Goal: Transaction & Acquisition: Purchase product/service

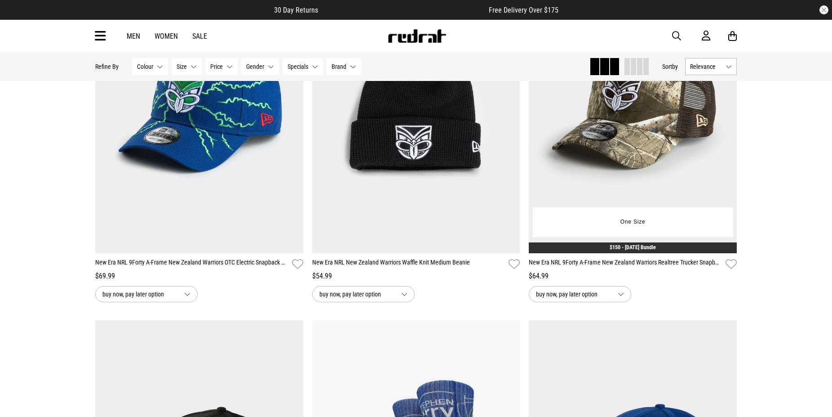
click at [647, 248] on link "$150 - Father's Day Bundle" at bounding box center [633, 247] width 46 height 6
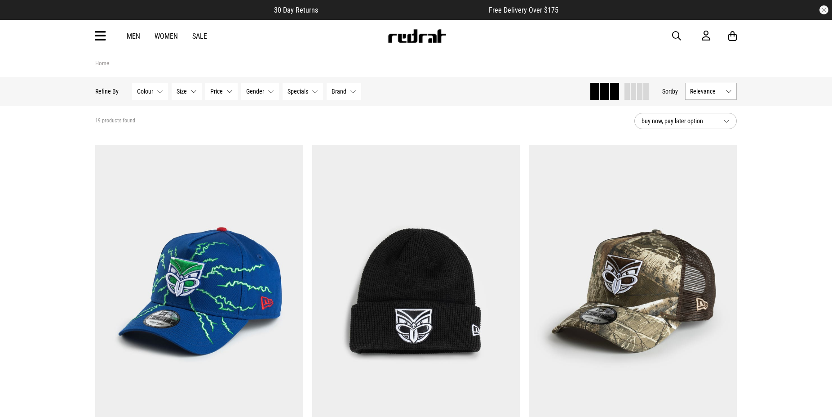
click at [102, 32] on icon at bounding box center [100, 36] width 11 height 15
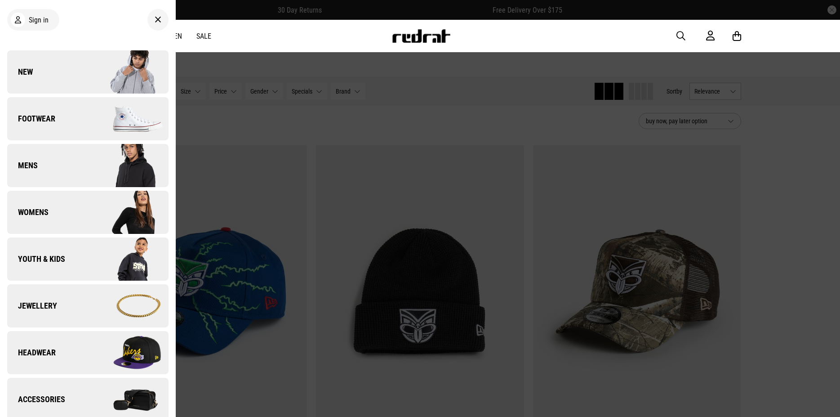
click at [38, 306] on span "Jewellery" at bounding box center [32, 305] width 50 height 11
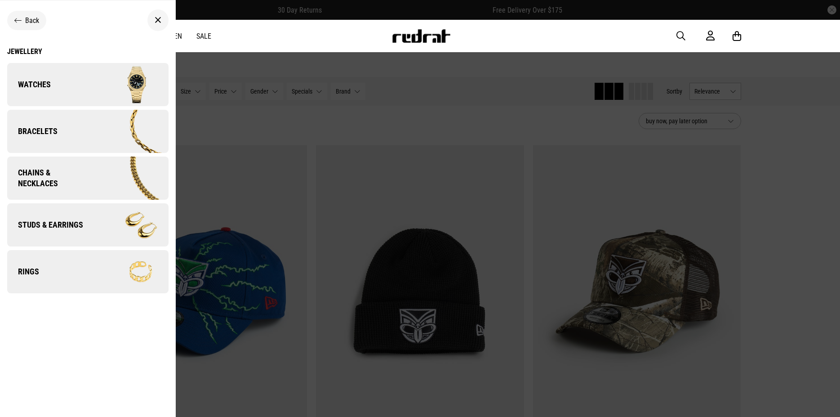
click at [34, 84] on span "Watches" at bounding box center [29, 84] width 44 height 11
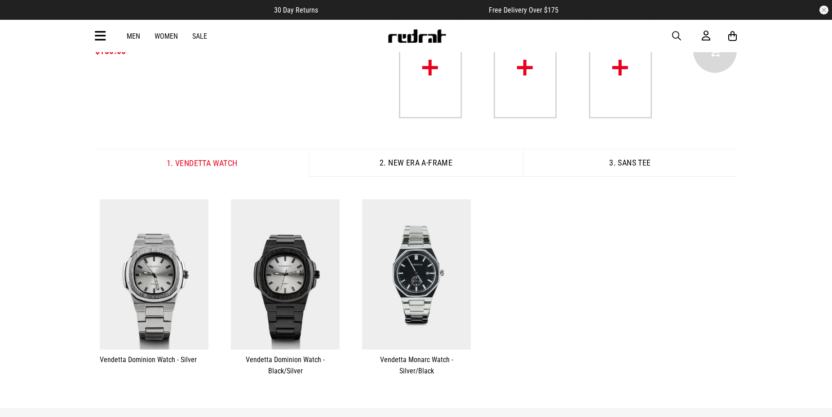
scroll to position [28, 0]
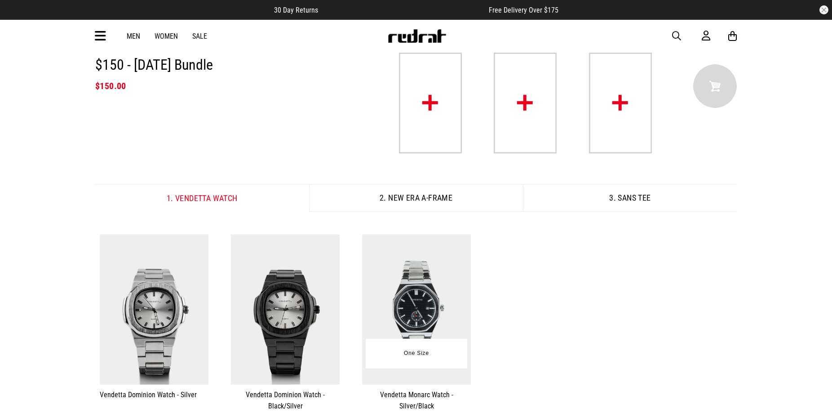
click at [400, 291] on img at bounding box center [416, 309] width 109 height 150
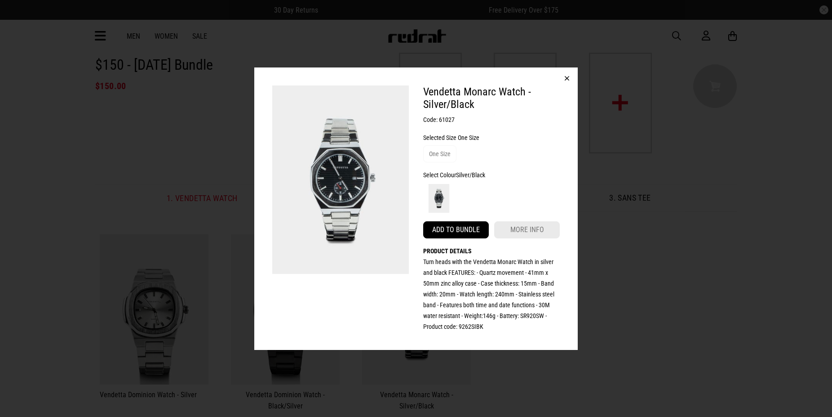
click at [467, 233] on button "Add to bundle" at bounding box center [456, 229] width 66 height 17
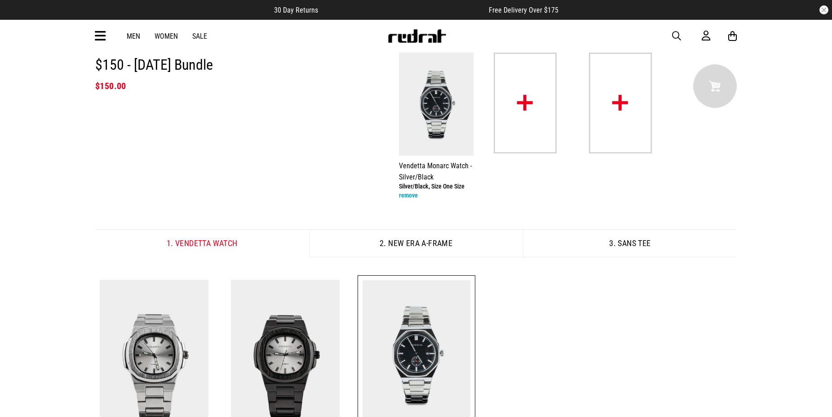
click at [434, 243] on button "2. New Era A-Frame" at bounding box center [416, 243] width 214 height 28
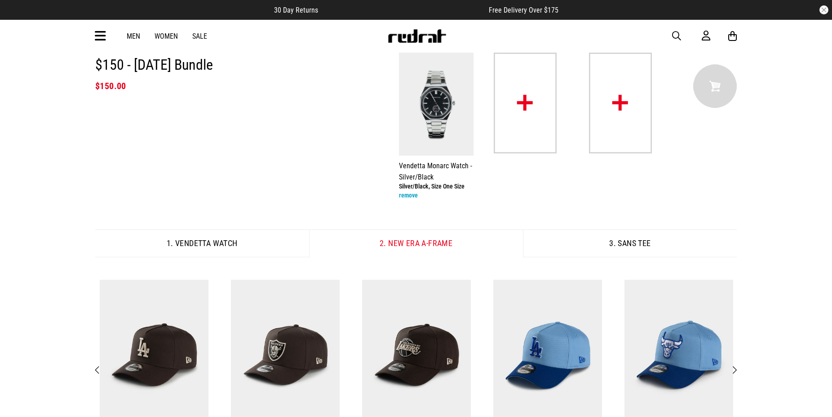
scroll to position [166, 0]
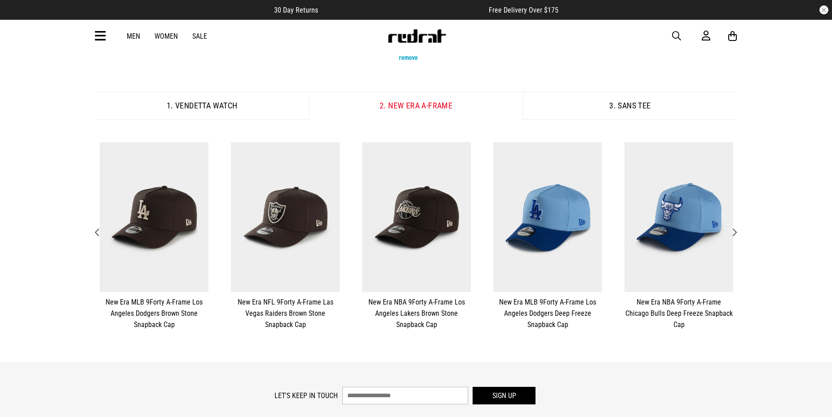
click at [735, 229] on span "Next" at bounding box center [734, 232] width 6 height 11
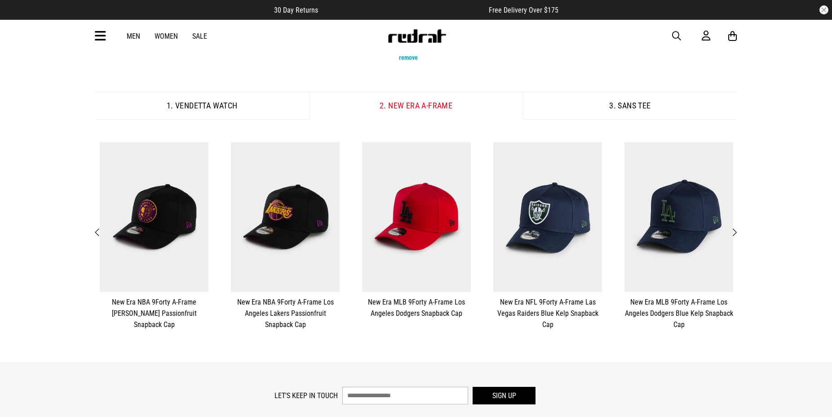
click at [735, 229] on span "Next" at bounding box center [734, 232] width 6 height 11
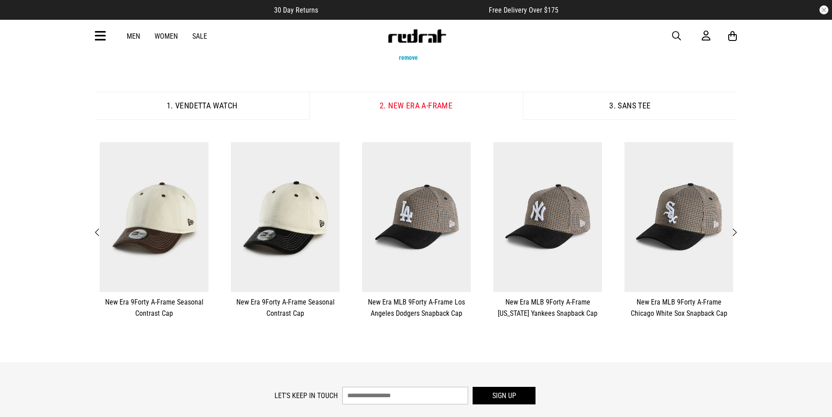
click at [735, 229] on span "Next" at bounding box center [734, 232] width 6 height 11
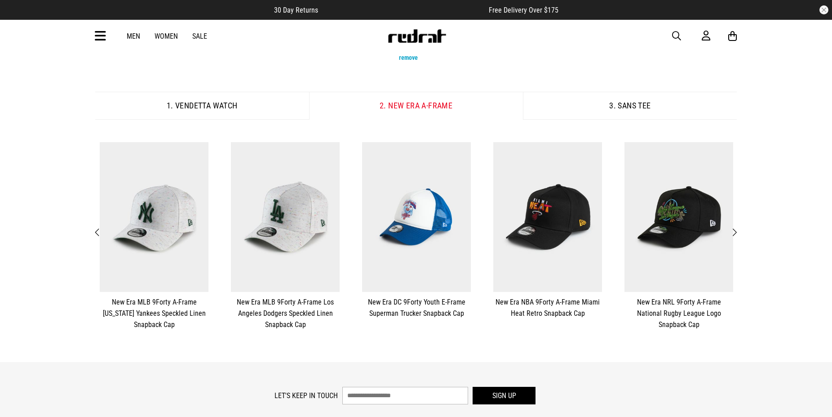
click at [735, 229] on span "Next" at bounding box center [734, 232] width 6 height 11
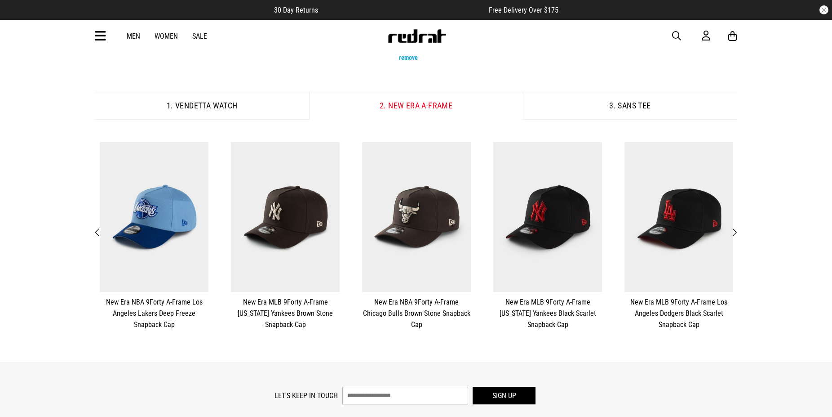
click at [735, 229] on span "Next" at bounding box center [734, 232] width 6 height 11
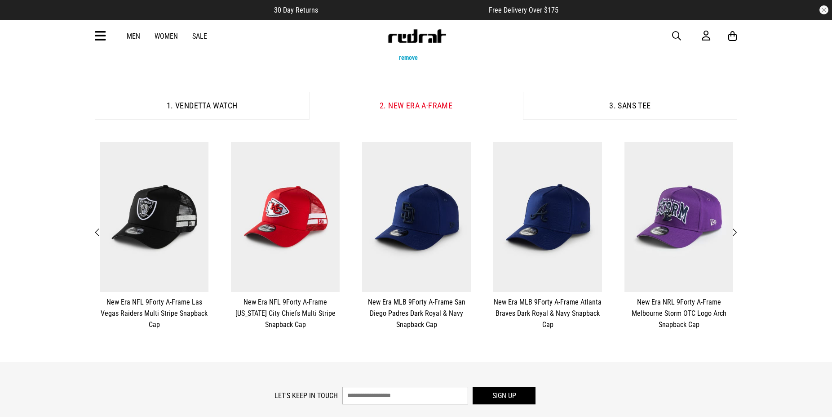
click at [735, 229] on span "Next" at bounding box center [734, 232] width 6 height 11
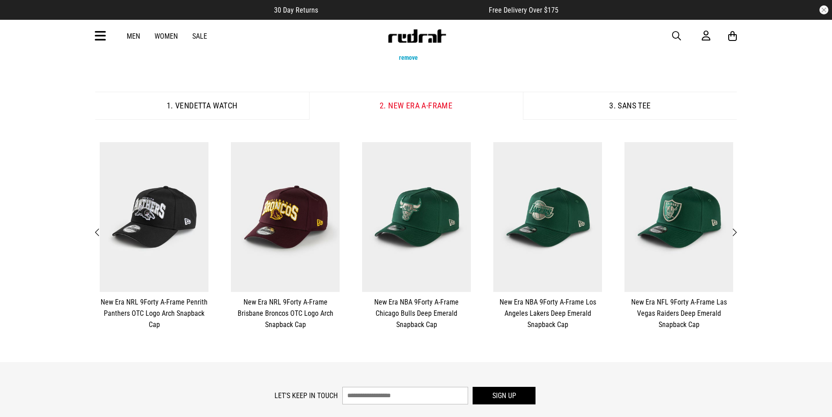
click at [735, 229] on span "Next" at bounding box center [734, 232] width 6 height 11
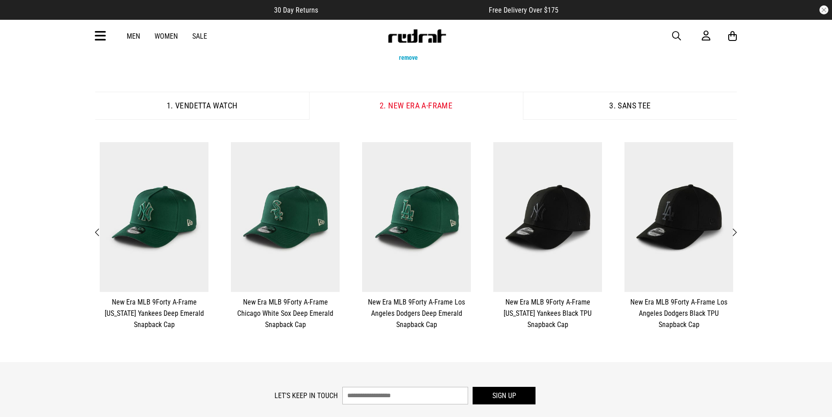
click at [735, 229] on span "Next" at bounding box center [734, 232] width 6 height 11
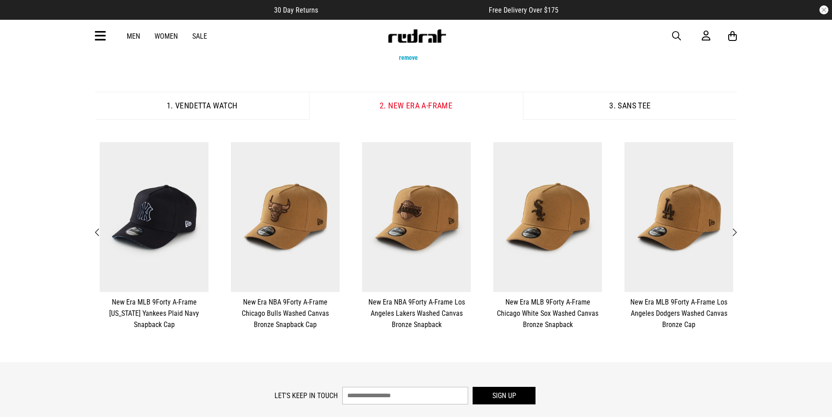
click at [735, 229] on span "Next" at bounding box center [734, 232] width 6 height 11
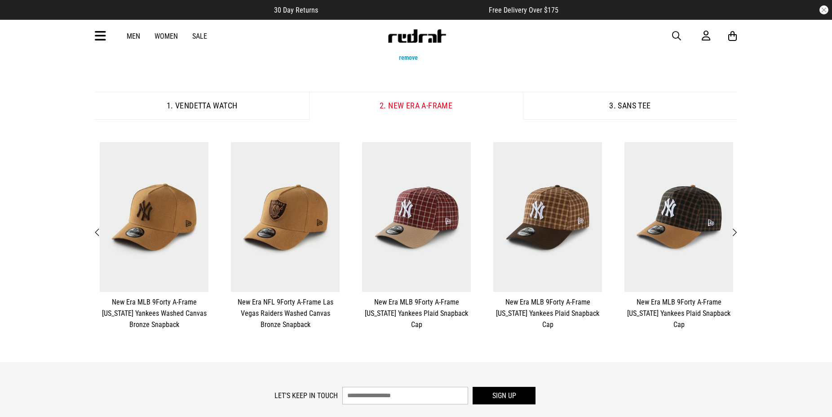
click at [735, 229] on span "Next" at bounding box center [734, 232] width 6 height 11
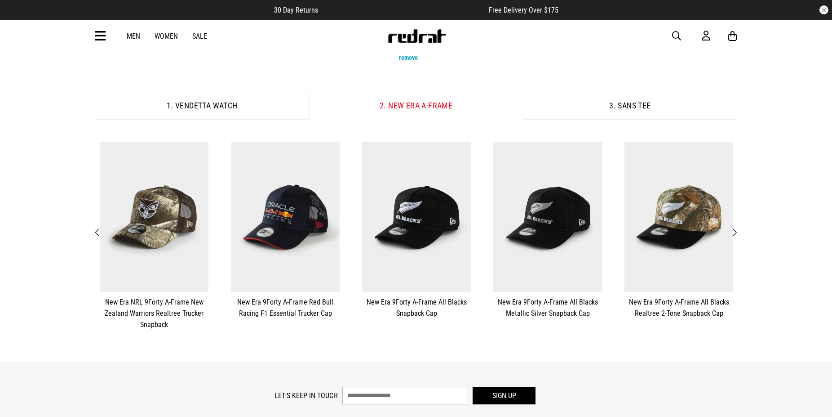
click at [735, 229] on span "Next" at bounding box center [734, 232] width 6 height 11
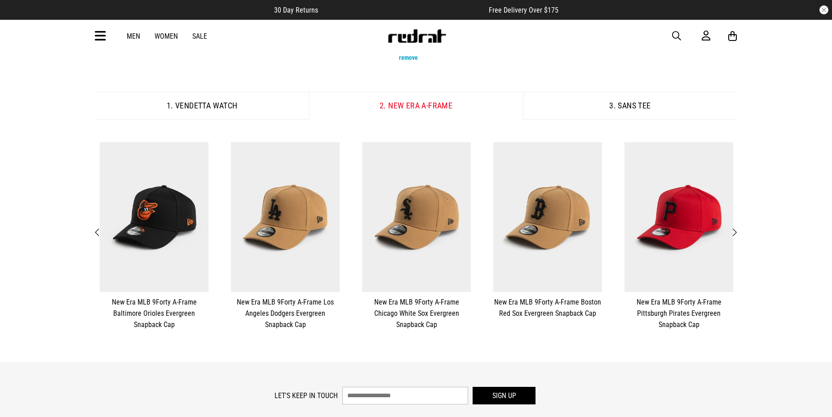
click at [735, 229] on span "Next" at bounding box center [734, 232] width 6 height 11
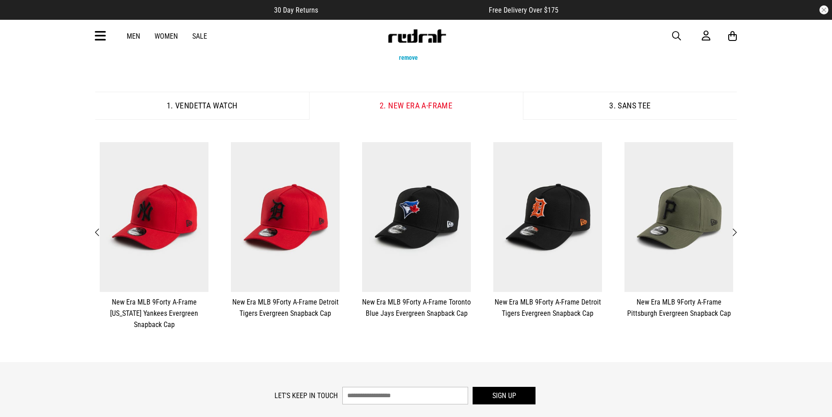
click at [735, 229] on span "Next" at bounding box center [734, 232] width 6 height 11
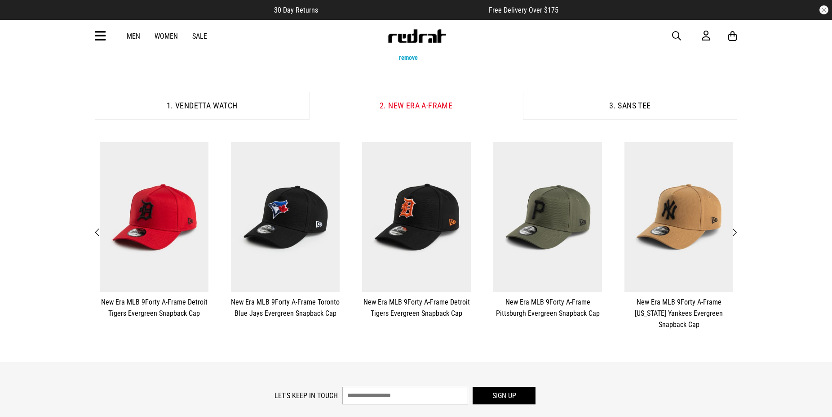
click at [735, 229] on span "Next" at bounding box center [734, 232] width 6 height 11
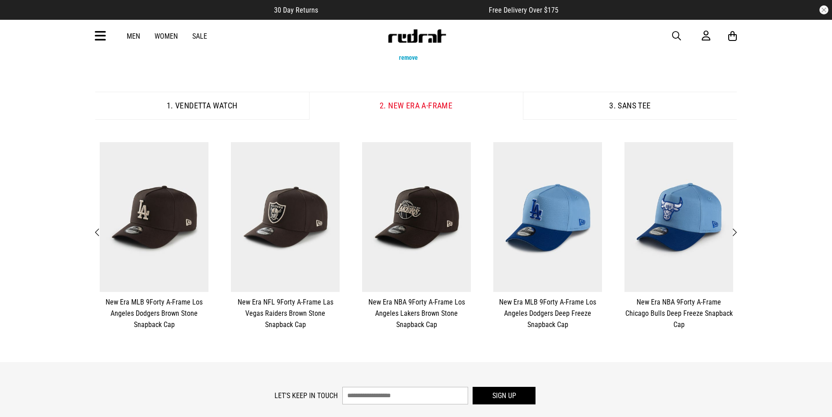
click at [735, 229] on span "Next" at bounding box center [734, 232] width 6 height 11
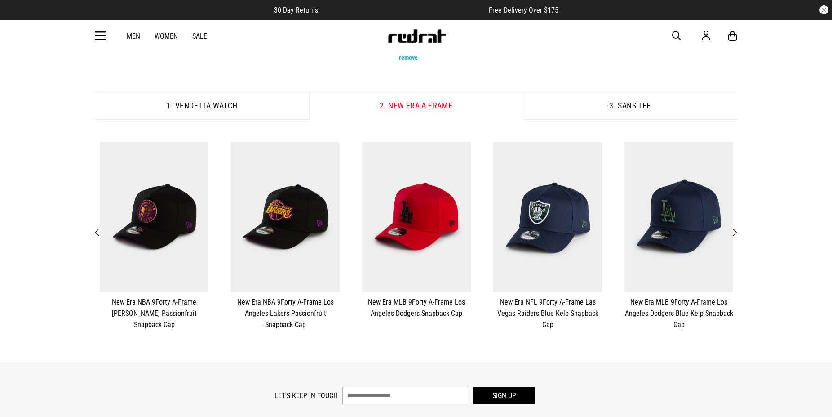
click at [735, 229] on span "Next" at bounding box center [734, 232] width 6 height 11
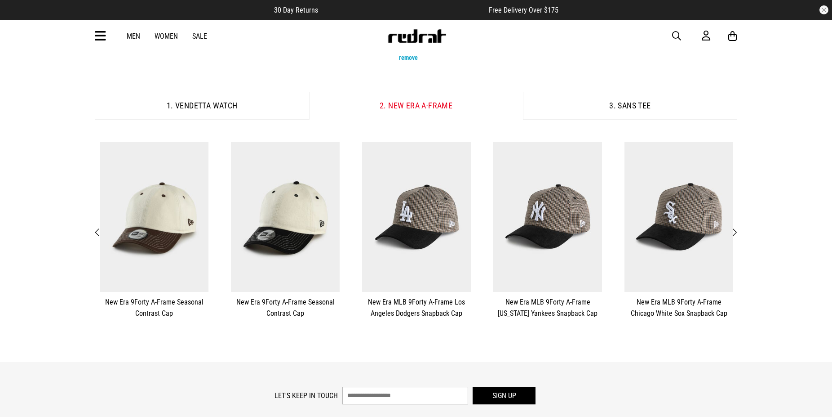
click at [735, 229] on span "Next" at bounding box center [734, 232] width 6 height 11
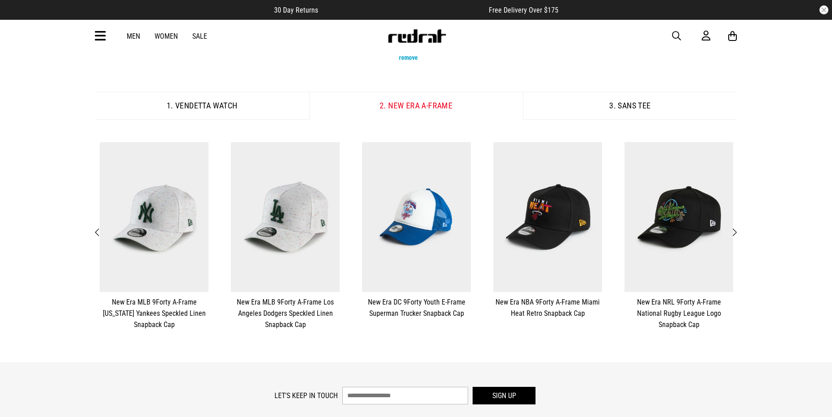
click at [735, 229] on span "Next" at bounding box center [734, 232] width 6 height 11
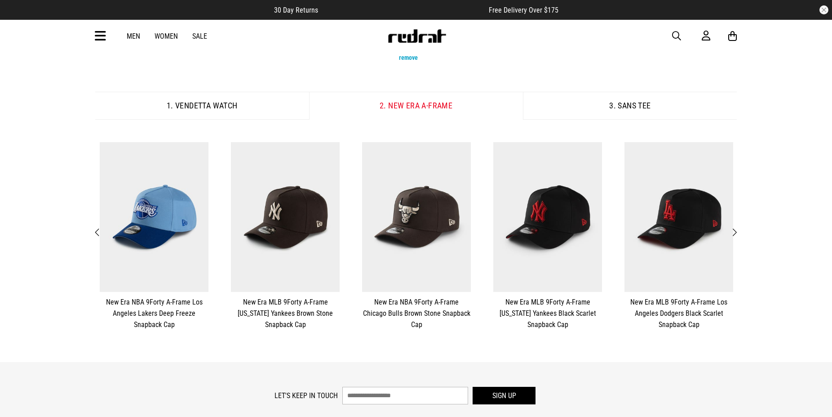
click at [735, 229] on span "Next" at bounding box center [734, 232] width 6 height 11
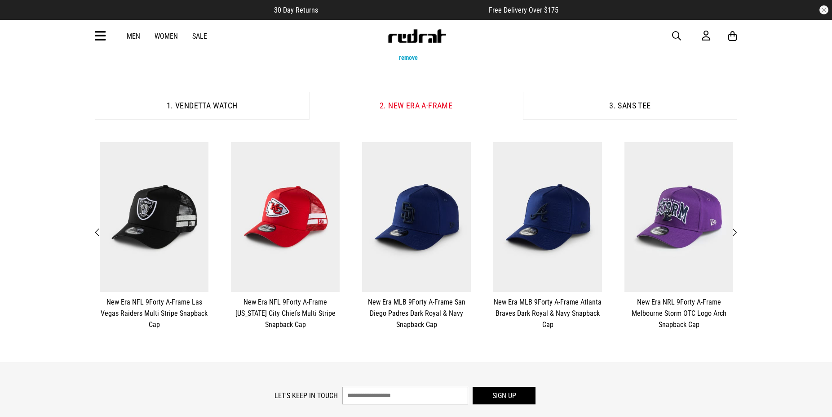
click at [735, 229] on span "Next" at bounding box center [734, 232] width 6 height 11
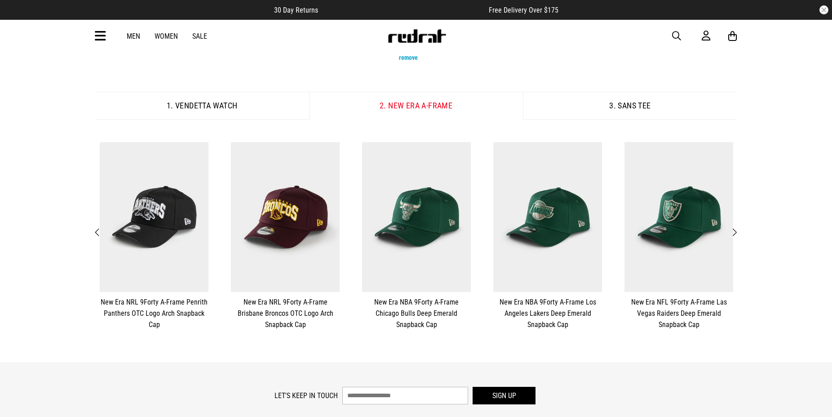
click at [735, 229] on span "Next" at bounding box center [734, 232] width 6 height 11
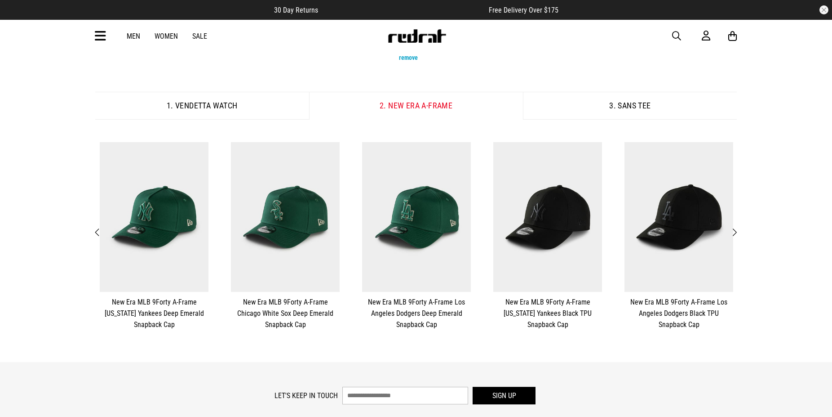
click at [735, 229] on span "Next" at bounding box center [734, 232] width 6 height 11
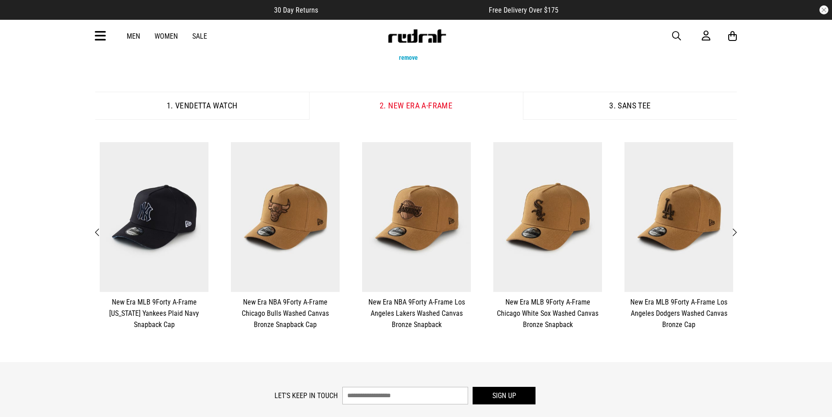
click at [96, 236] on span "Previous" at bounding box center [98, 232] width 6 height 11
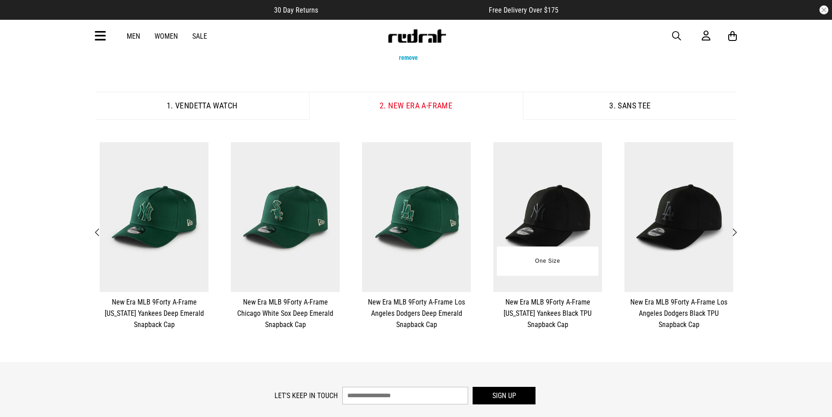
click at [594, 214] on img at bounding box center [547, 217] width 109 height 150
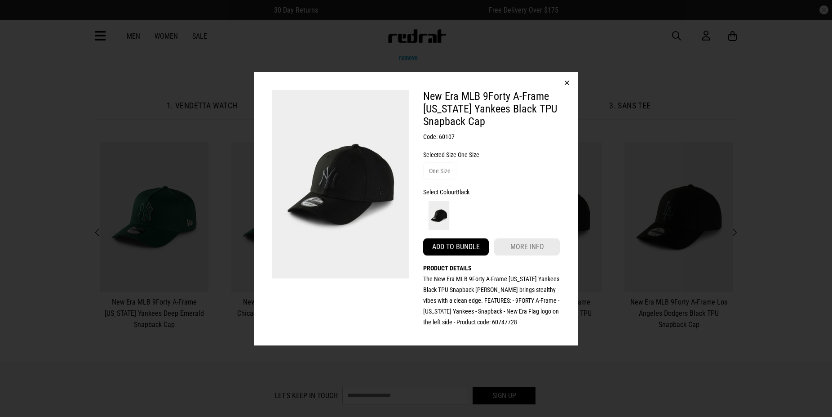
click at [442, 244] on button "Add to bundle" at bounding box center [456, 246] width 66 height 17
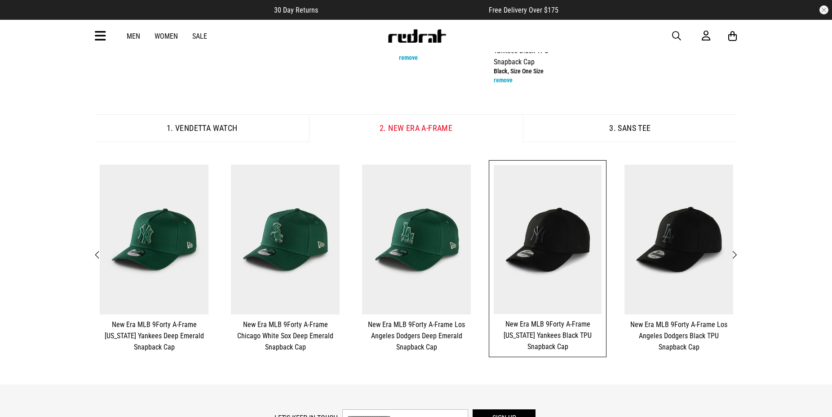
click at [630, 116] on button "3. sans Tee" at bounding box center [630, 128] width 214 height 28
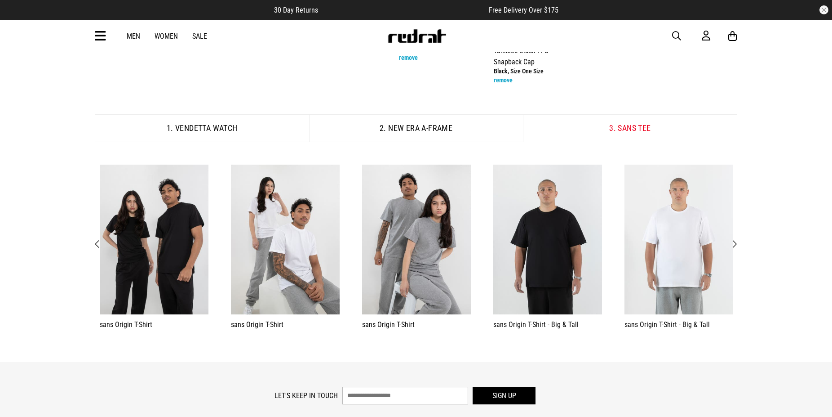
click at [740, 232] on button "**********" at bounding box center [678, 247] width 131 height 175
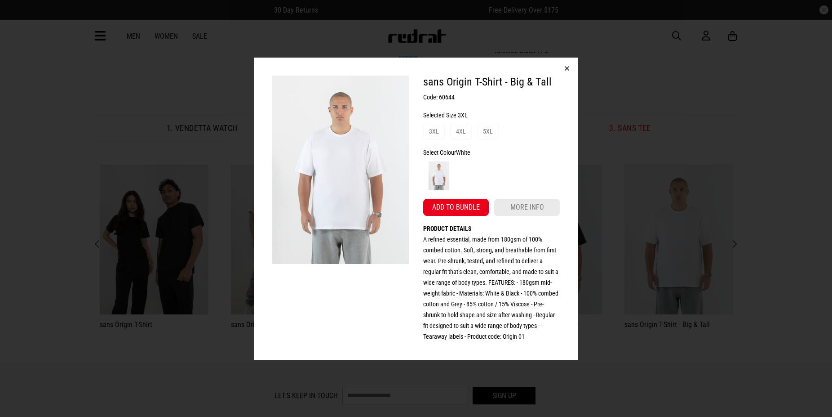
click at [565, 68] on button "button" at bounding box center [567, 69] width 22 height 22
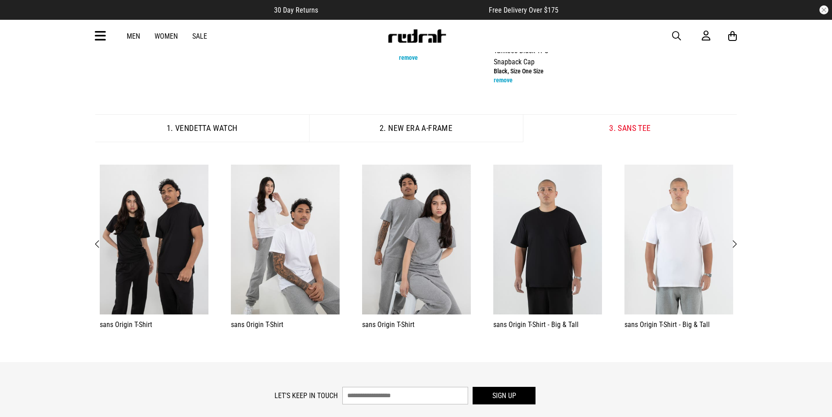
click at [734, 239] on span "Next" at bounding box center [734, 244] width 6 height 11
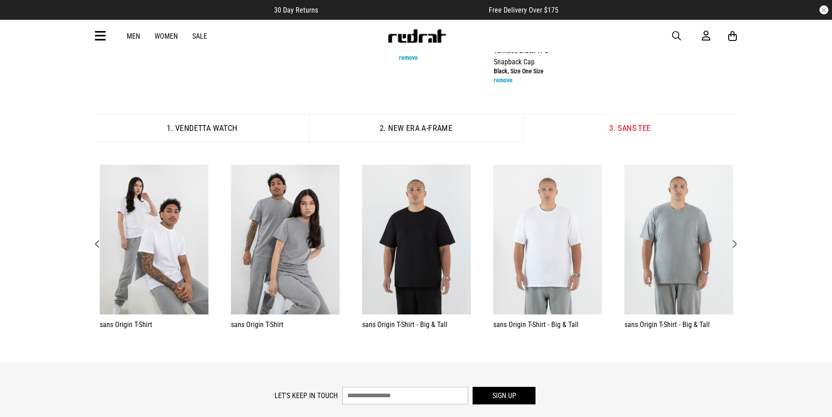
click at [734, 239] on span "Next" at bounding box center [734, 244] width 6 height 11
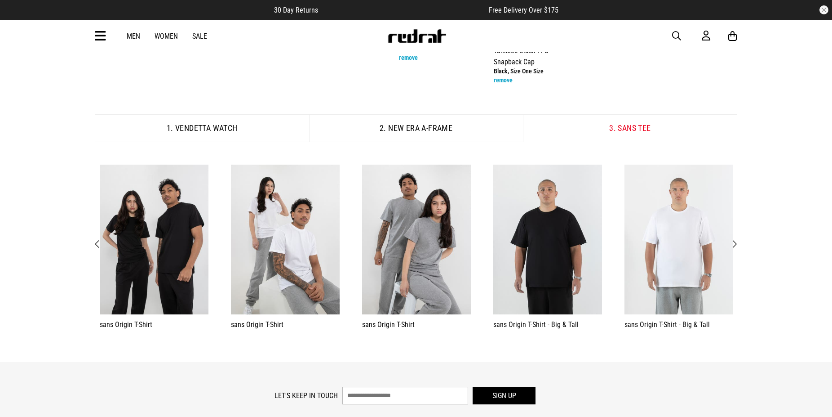
scroll to position [0, 0]
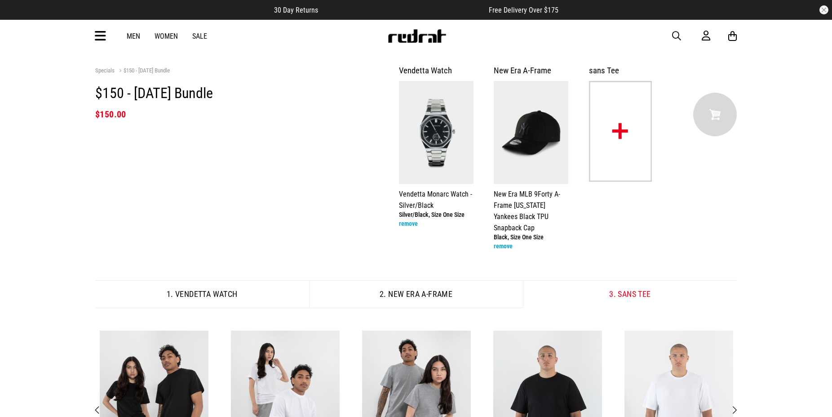
click at [127, 36] on link "Men" at bounding box center [133, 36] width 13 height 9
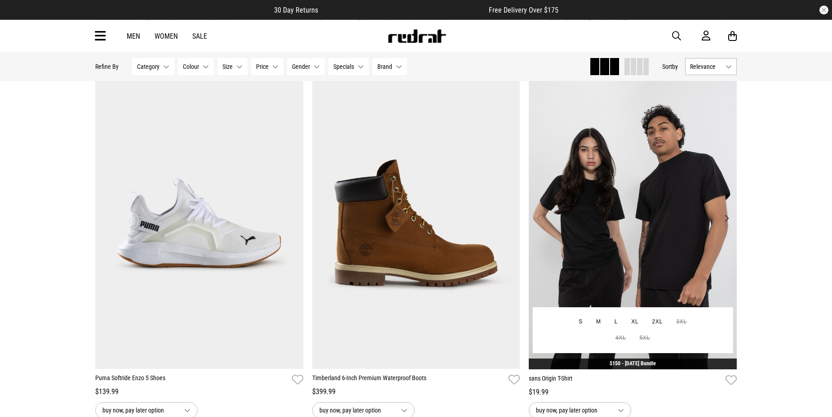
scroll to position [1512, 0]
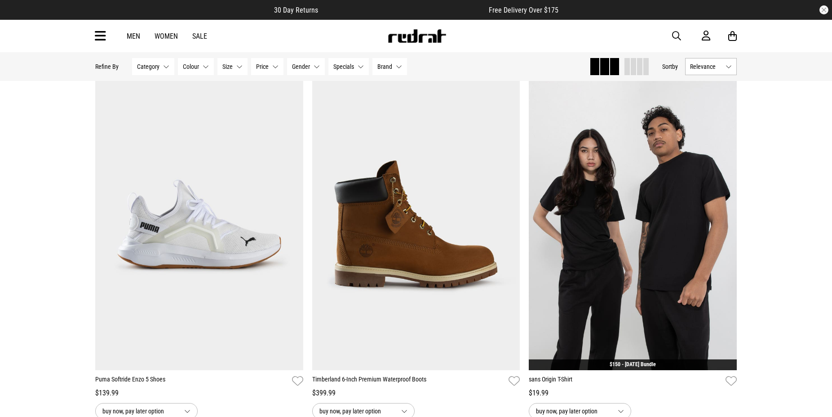
click at [150, 71] on button "Category None selected" at bounding box center [153, 66] width 42 height 17
click at [142, 146] on span at bounding box center [143, 144] width 8 height 8
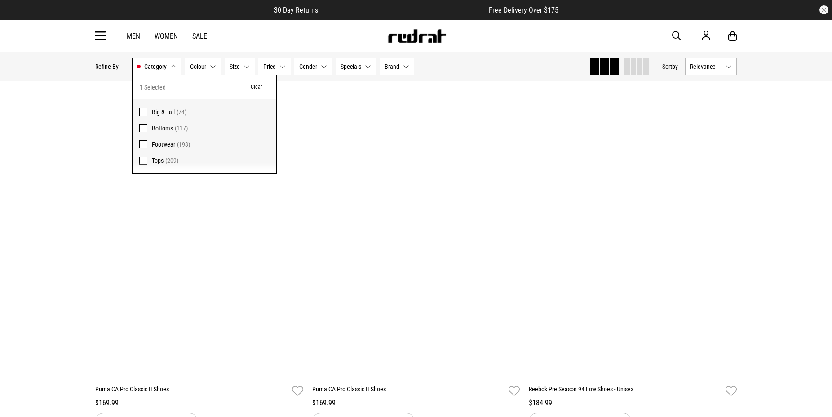
scroll to position [1523, 0]
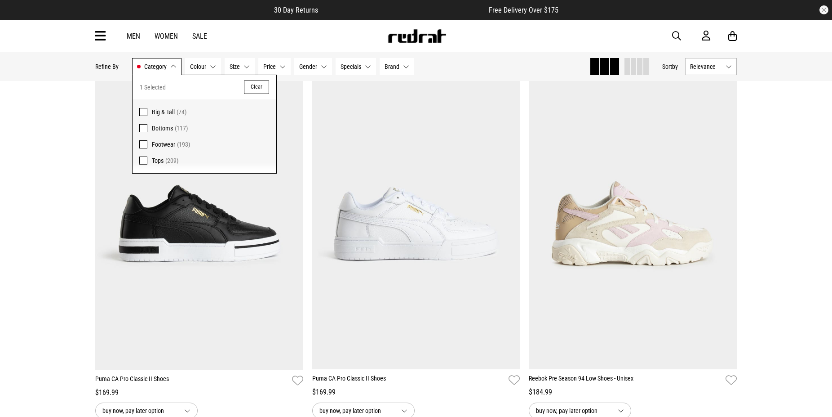
click at [111, 69] on p "Refine By" at bounding box center [106, 66] width 23 height 7
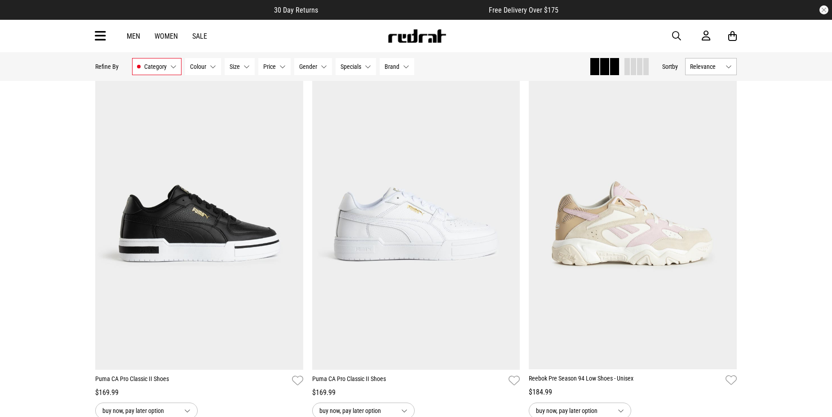
drag, startPoint x: 393, startPoint y: 64, endPoint x: 398, endPoint y: 71, distance: 9.1
click at [393, 65] on span "Brand" at bounding box center [392, 66] width 15 height 7
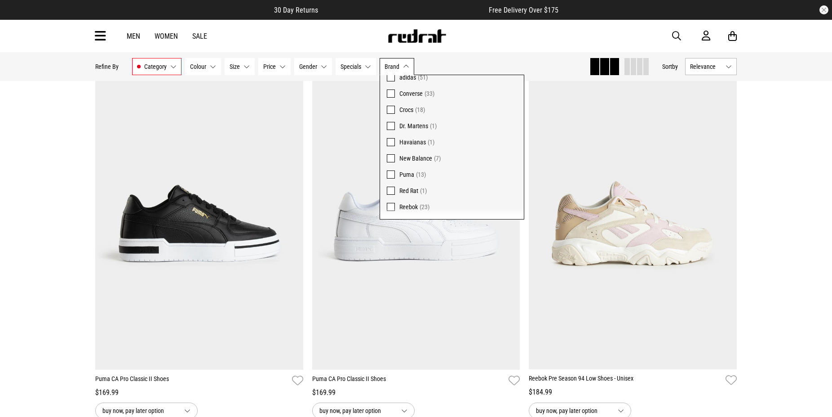
scroll to position [51, 0]
click at [393, 140] on span at bounding box center [391, 141] width 8 height 8
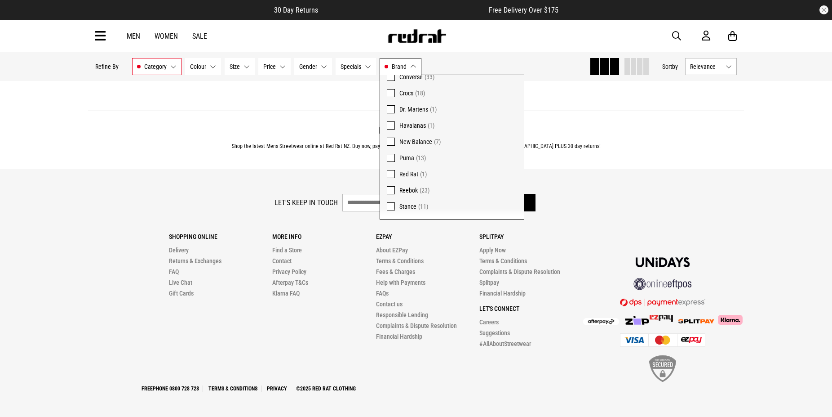
click at [390, 155] on span at bounding box center [391, 158] width 8 height 8
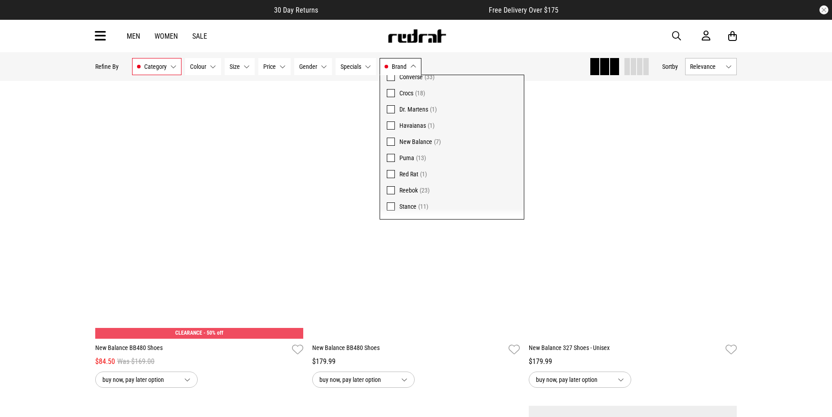
scroll to position [1912, 0]
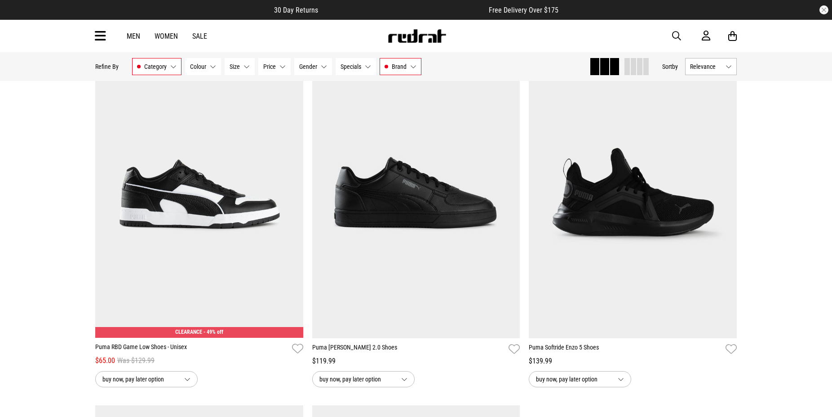
click at [407, 68] on button "Brand New Balance, Puma" at bounding box center [401, 66] width 42 height 17
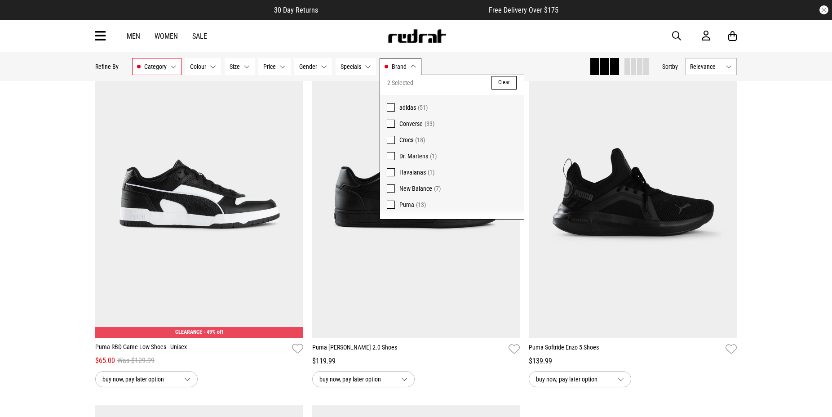
scroll to position [0, 0]
click at [391, 110] on span at bounding box center [391, 112] width 8 height 8
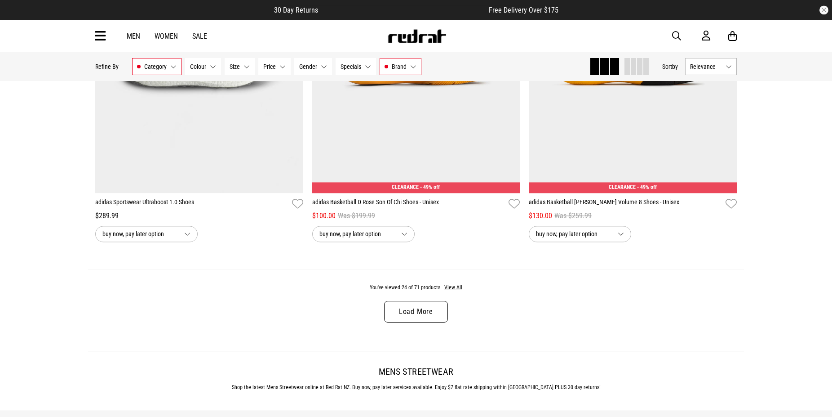
scroll to position [2783, 0]
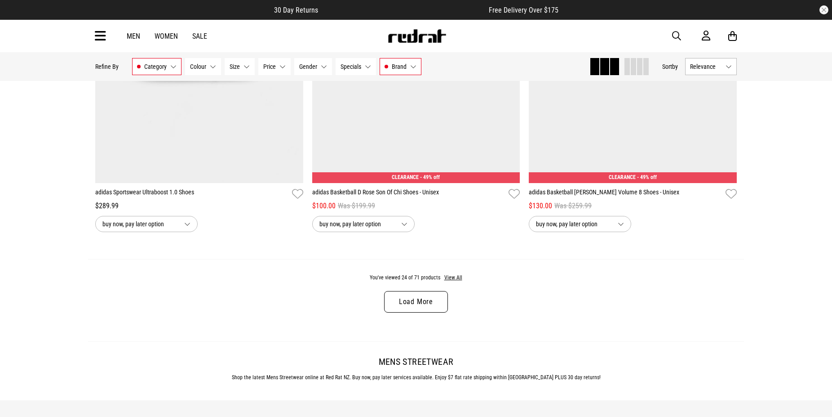
click at [429, 305] on link "Load More" at bounding box center [416, 302] width 64 height 22
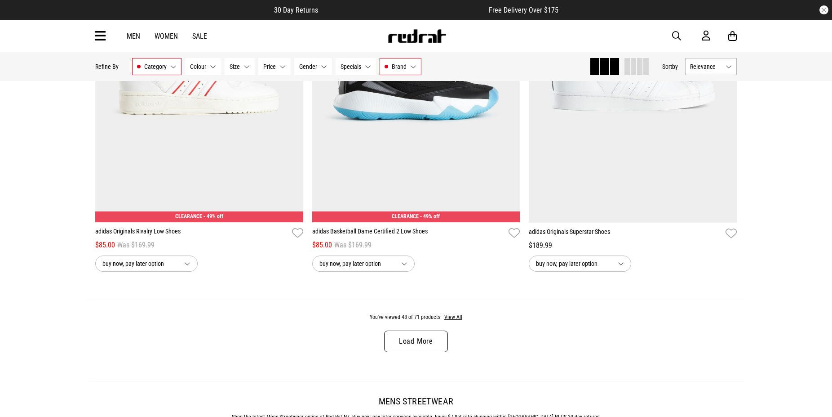
scroll to position [5670, 0]
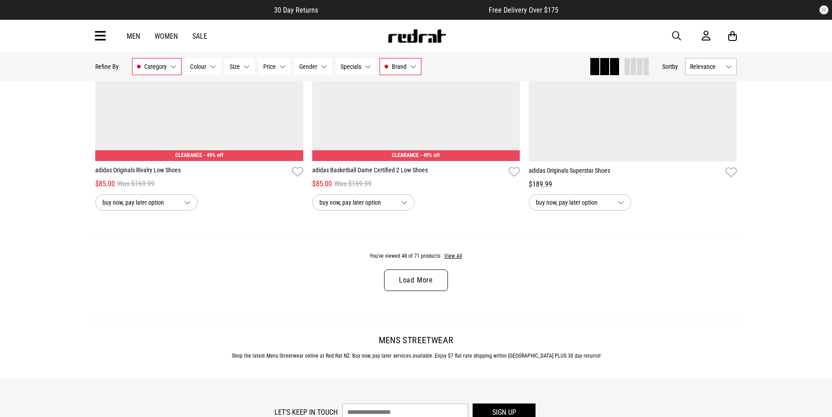
click at [407, 284] on link "Load More" at bounding box center [416, 280] width 64 height 22
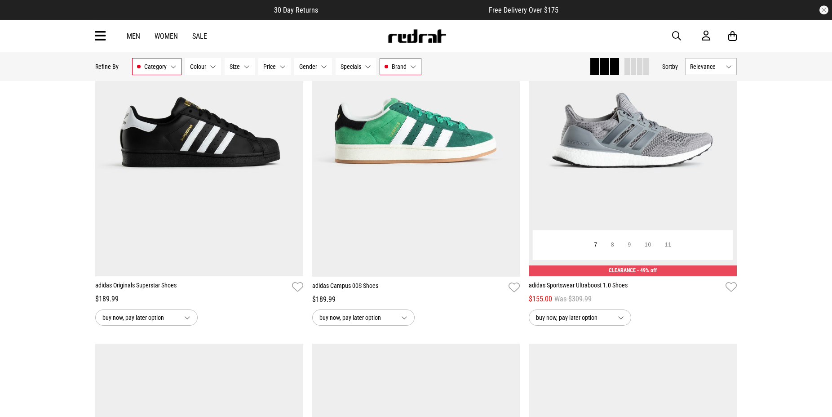
scroll to position [5900, 0]
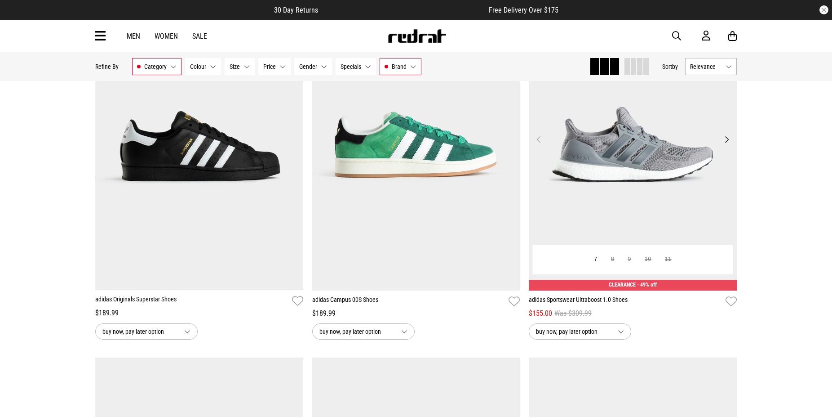
click at [668, 182] on img at bounding box center [633, 144] width 208 height 291
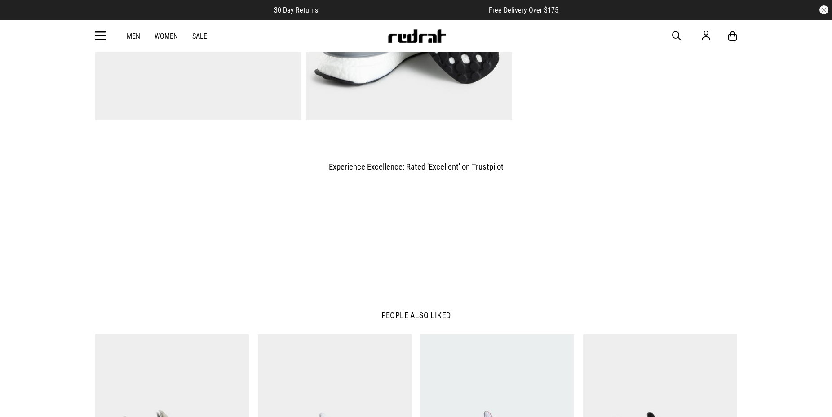
scroll to position [1054, 0]
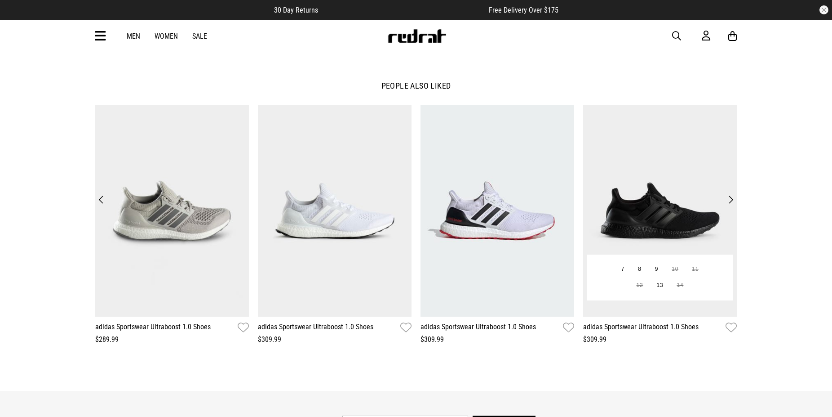
click at [665, 182] on img at bounding box center [660, 211] width 154 height 212
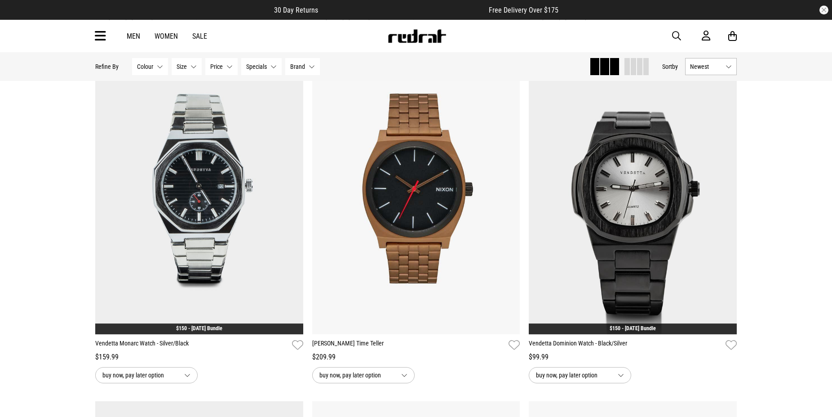
scroll to position [504, 0]
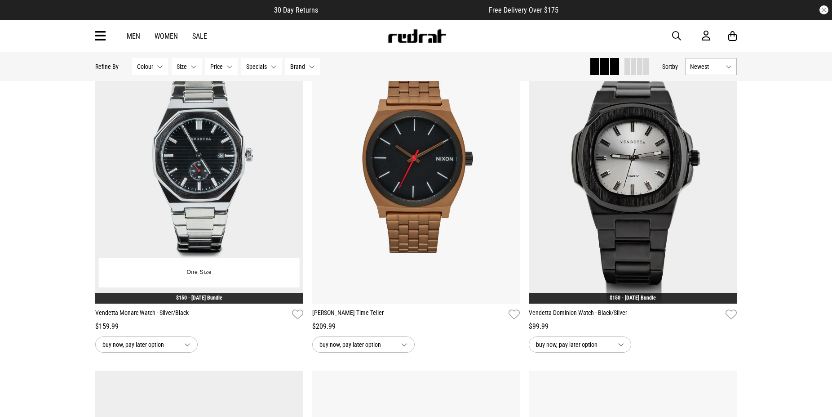
click at [217, 299] on link "$150 - [DATE] Bundle" at bounding box center [199, 297] width 46 height 6
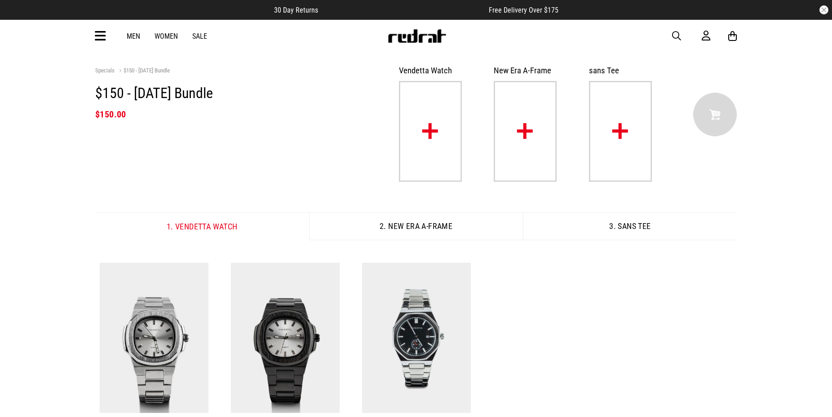
scroll to position [183, 0]
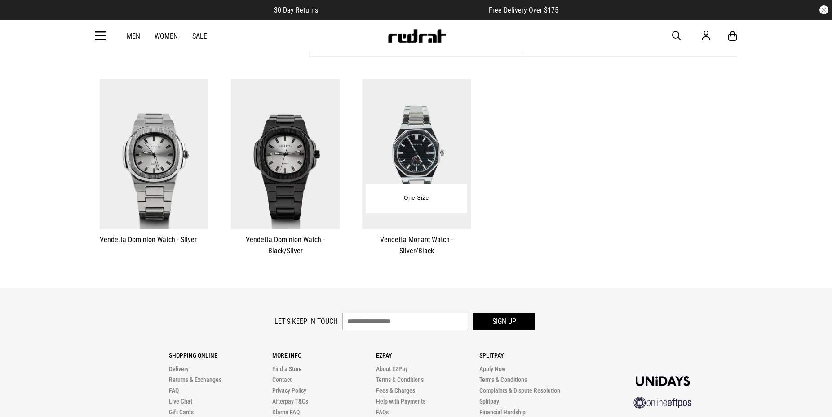
click at [447, 197] on div "One Size" at bounding box center [417, 198] width 102 height 30
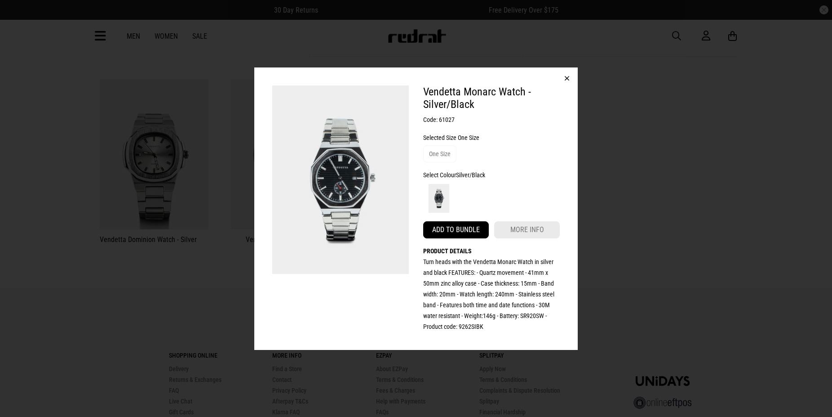
drag, startPoint x: 462, startPoint y: 234, endPoint x: 458, endPoint y: 236, distance: 5.2
click at [461, 235] on button "Add to bundle" at bounding box center [456, 229] width 66 height 17
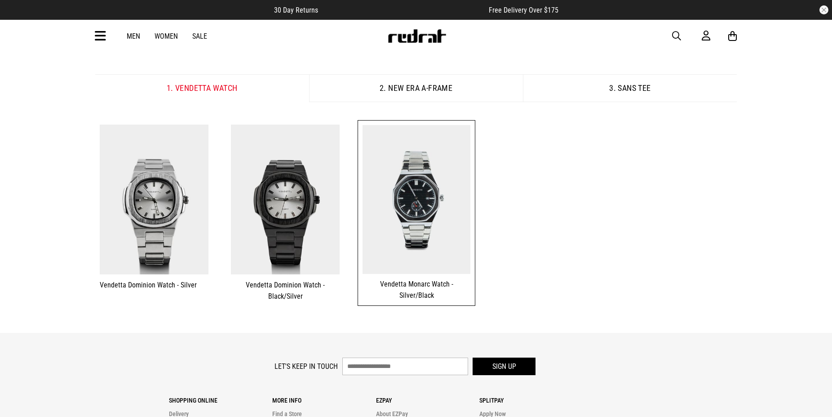
scroll to position [0, 0]
click at [436, 94] on button "2. New Era A-Frame" at bounding box center [416, 88] width 214 height 28
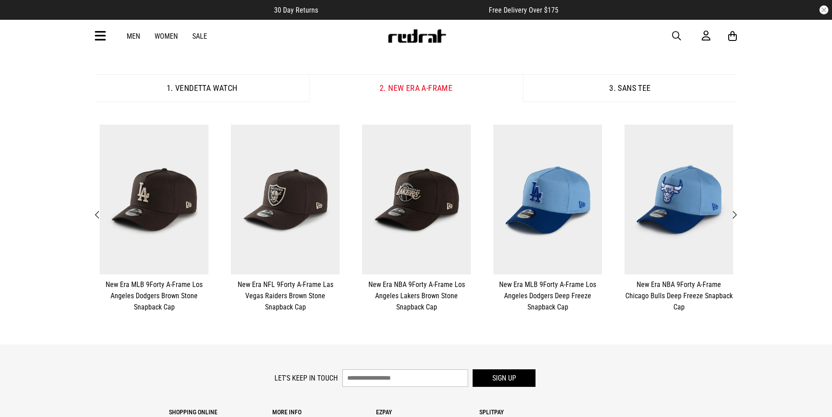
click at [733, 214] on span "Next" at bounding box center [734, 214] width 6 height 11
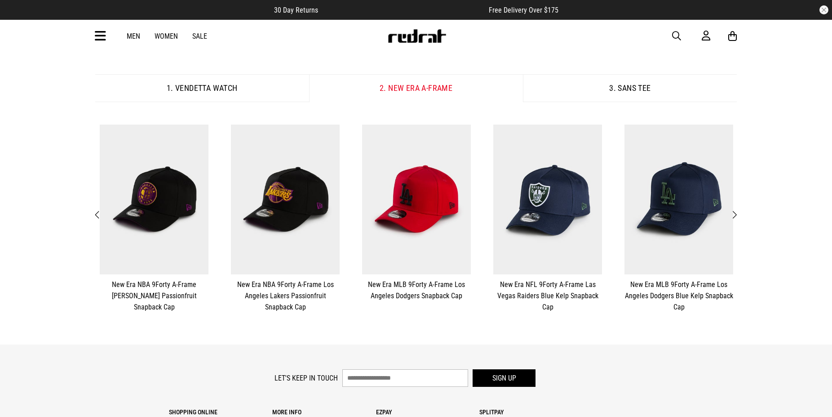
click at [732, 214] on button "Next" at bounding box center [734, 215] width 11 height 12
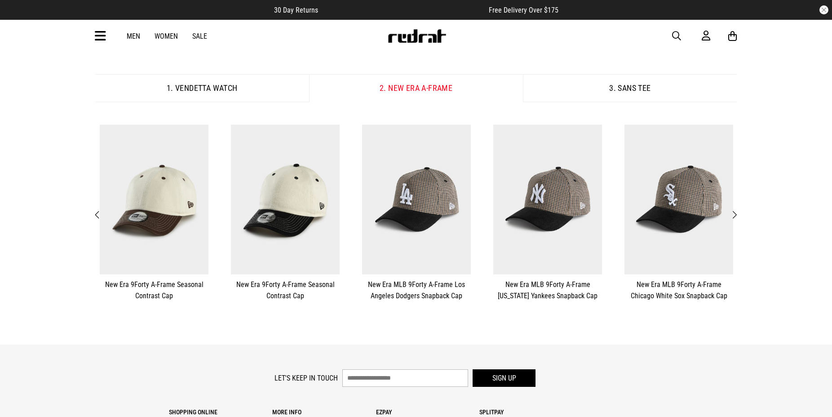
click at [732, 214] on button "Next" at bounding box center [734, 215] width 11 height 12
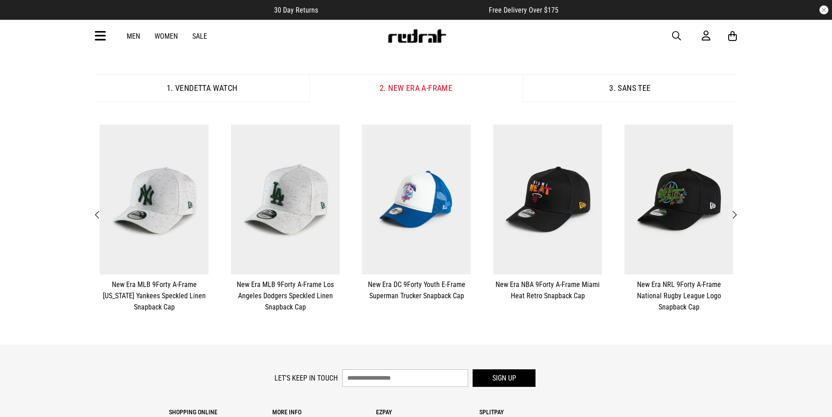
click at [732, 214] on button "Next" at bounding box center [734, 215] width 11 height 12
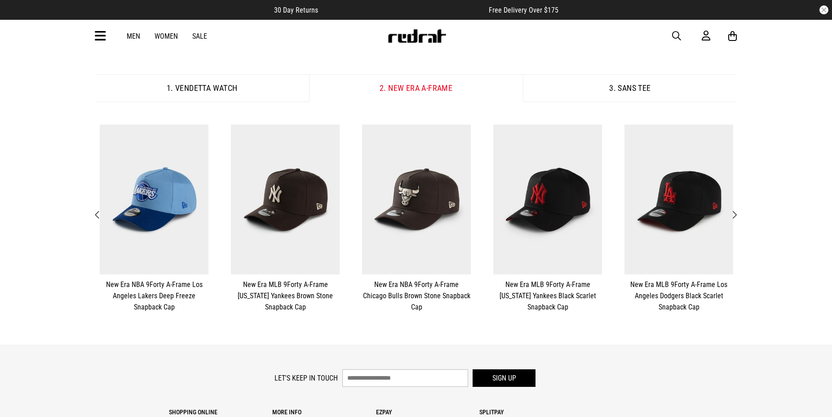
click at [732, 214] on button "Next" at bounding box center [734, 215] width 11 height 12
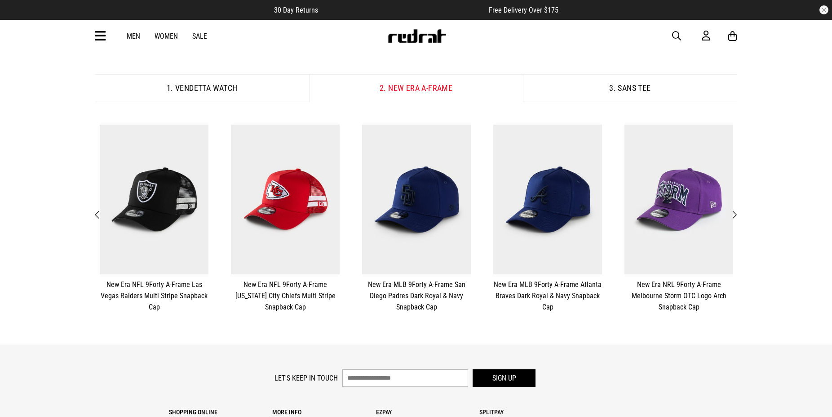
click at [732, 214] on button "Next" at bounding box center [734, 215] width 11 height 12
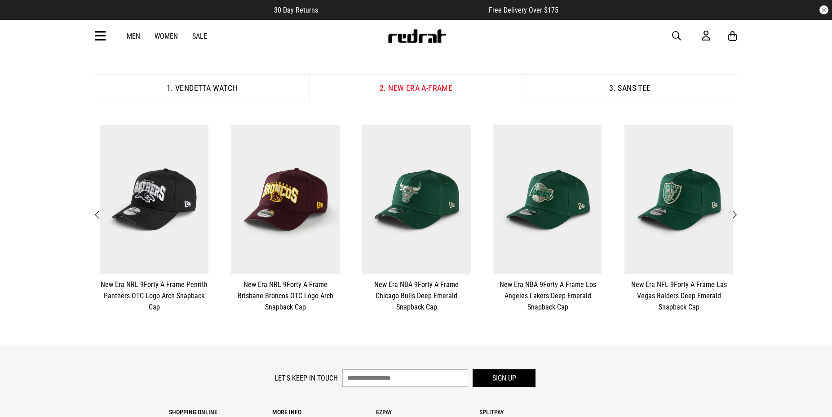
click at [732, 214] on button "Next" at bounding box center [734, 215] width 11 height 12
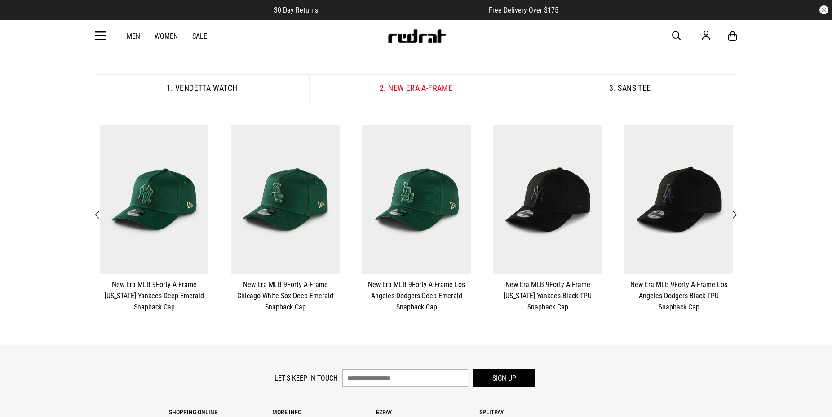
click at [732, 214] on button "Next" at bounding box center [734, 215] width 11 height 12
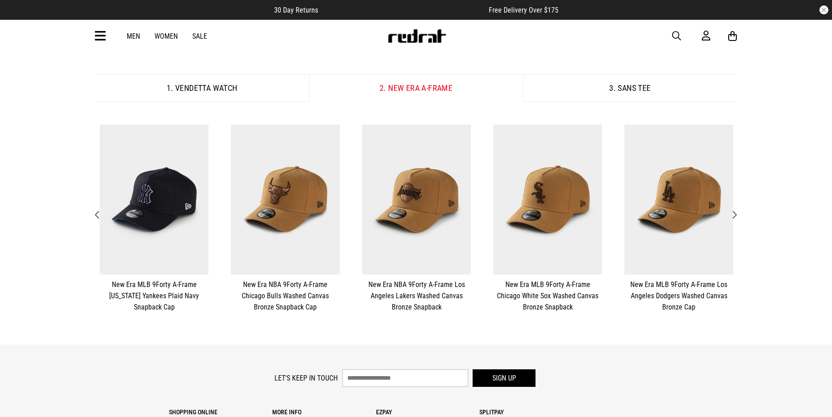
click at [732, 214] on button "Next" at bounding box center [734, 215] width 11 height 12
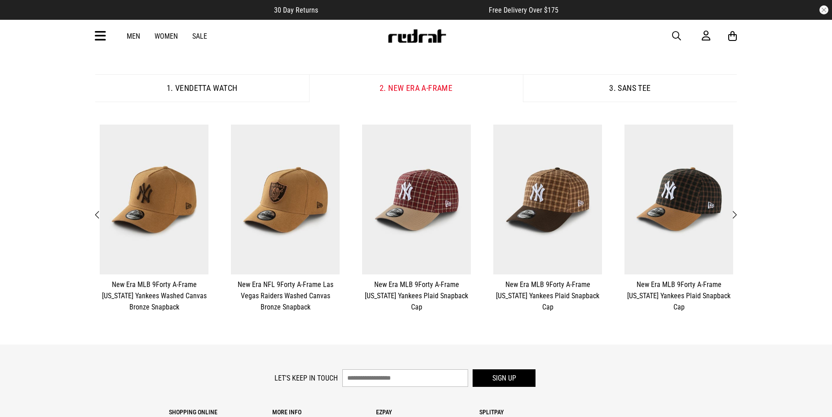
click at [732, 214] on button "Next" at bounding box center [734, 215] width 11 height 12
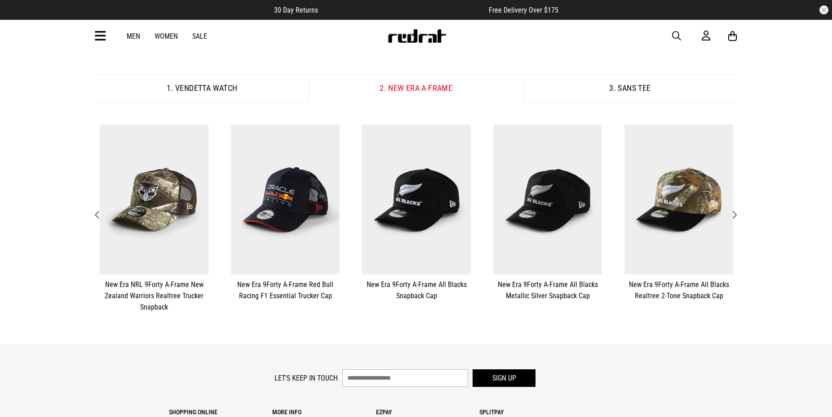
click at [732, 214] on button "Next" at bounding box center [734, 215] width 11 height 12
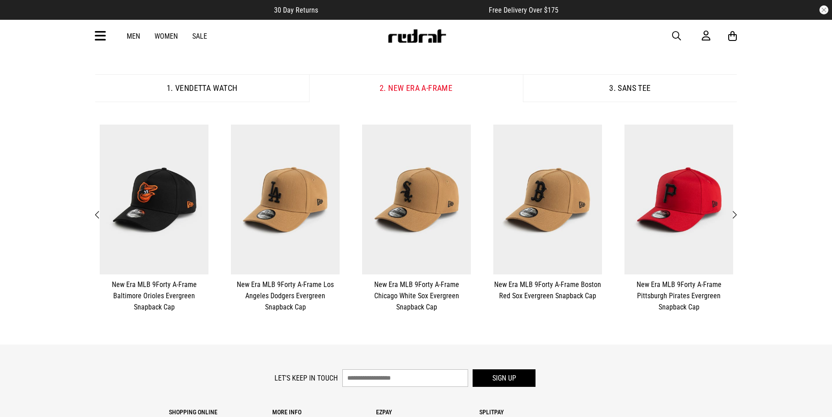
click at [732, 214] on button "Next" at bounding box center [734, 215] width 11 height 12
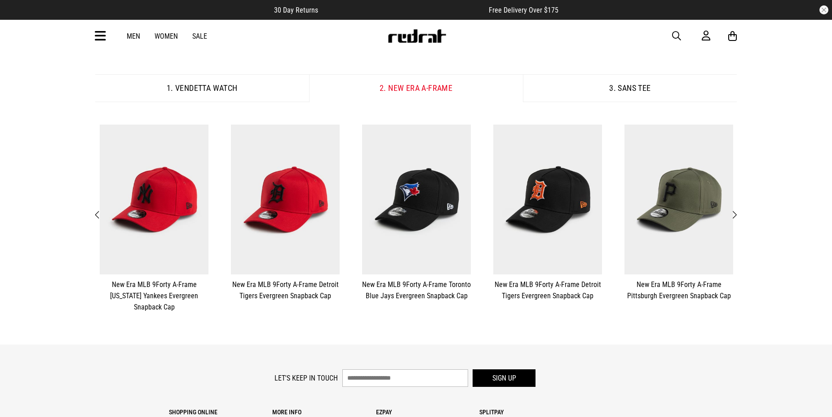
click at [732, 214] on button "Next" at bounding box center [734, 215] width 11 height 12
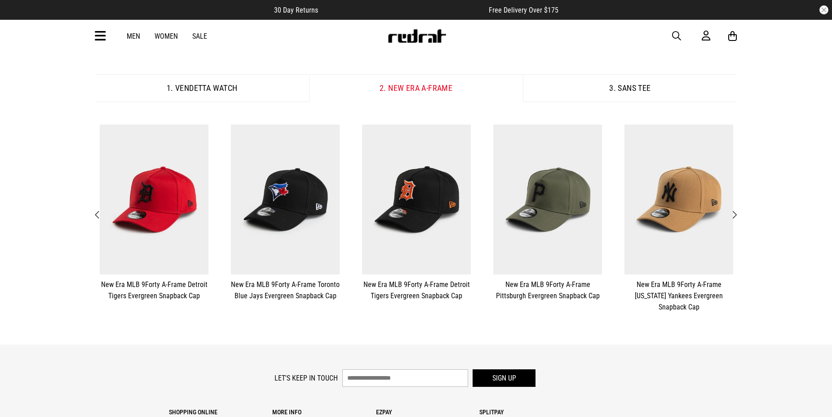
click at [96, 214] on span "Previous" at bounding box center [98, 214] width 6 height 11
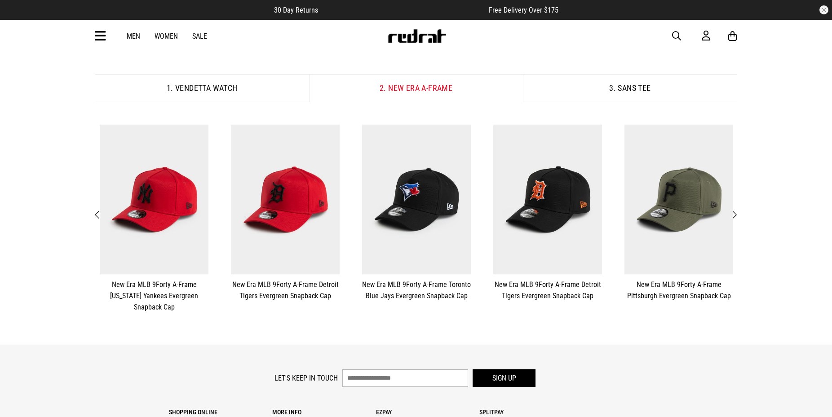
click at [95, 213] on span "Previous" at bounding box center [98, 214] width 6 height 11
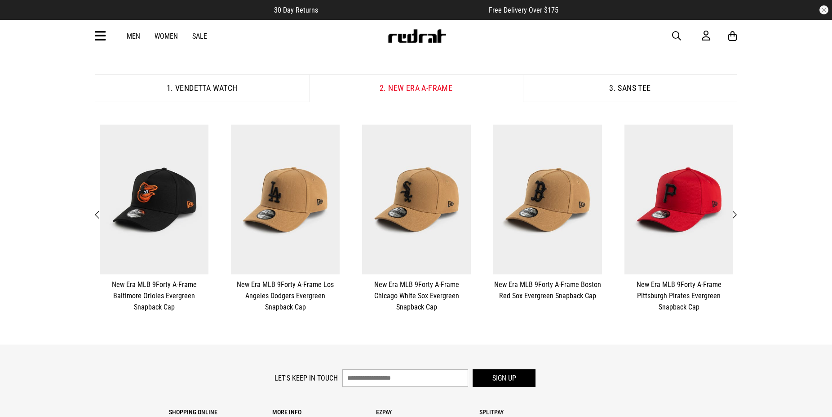
click at [95, 213] on span "Previous" at bounding box center [98, 214] width 6 height 11
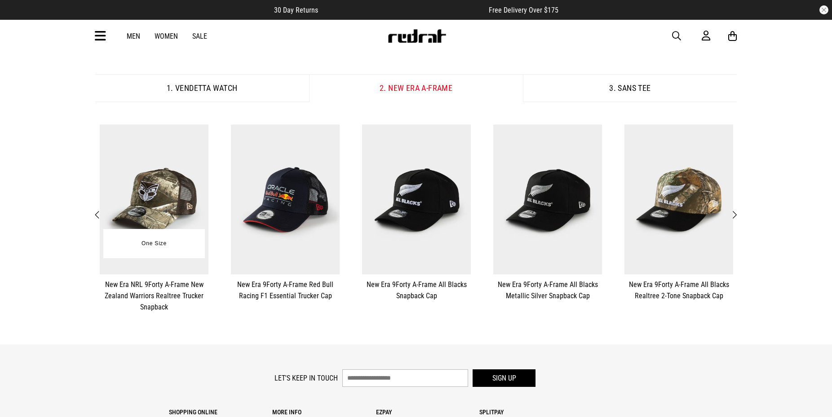
click at [183, 213] on img at bounding box center [154, 199] width 109 height 150
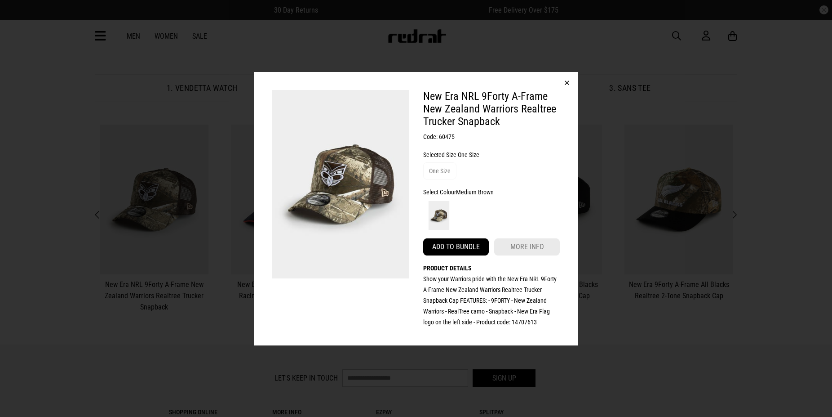
click at [478, 247] on button "Add to bundle" at bounding box center [456, 246] width 66 height 17
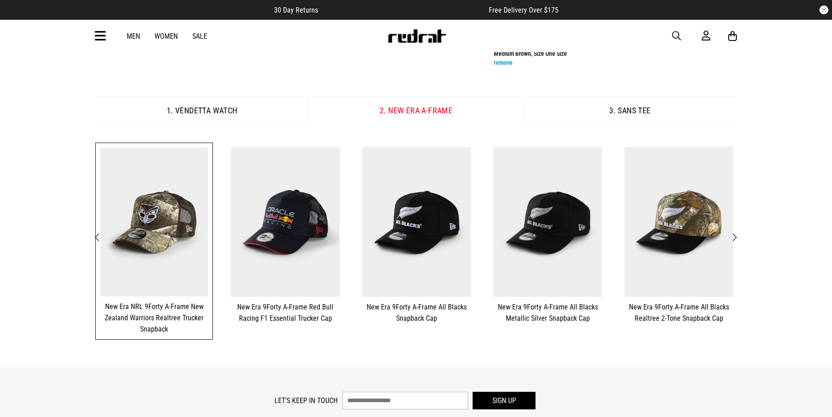
click at [639, 108] on button "3. sans Tee" at bounding box center [630, 111] width 214 height 28
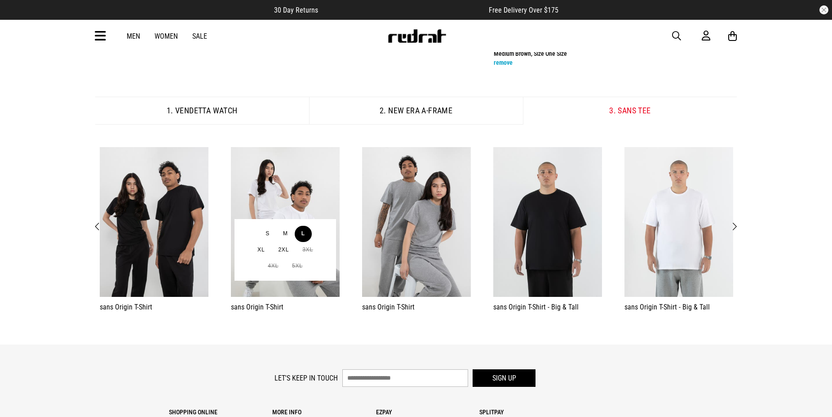
click at [304, 238] on button "L" at bounding box center [303, 234] width 17 height 16
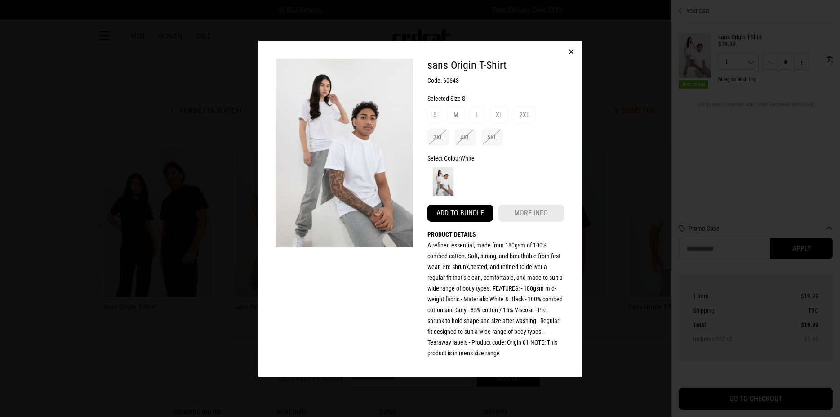
click at [460, 213] on button "Add to bundle" at bounding box center [460, 212] width 66 height 17
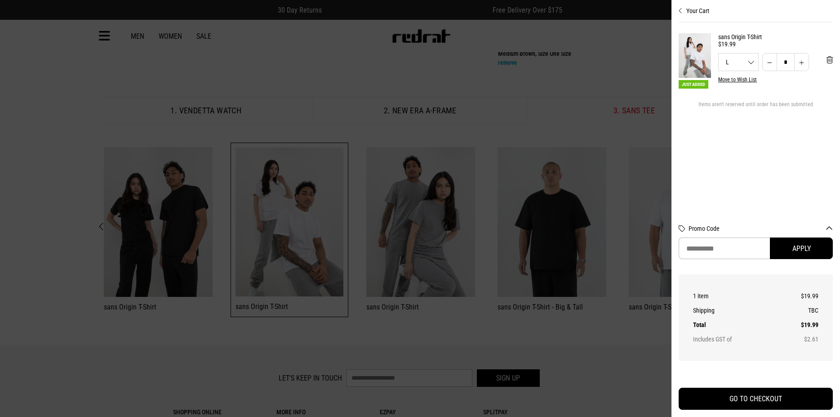
click at [624, 69] on div at bounding box center [420, 208] width 840 height 417
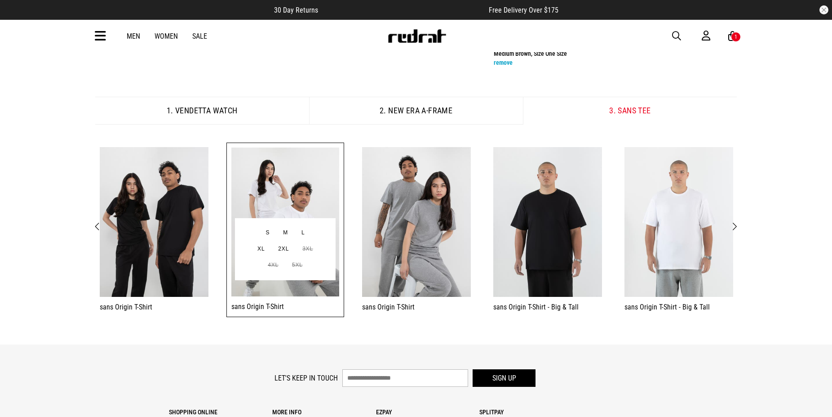
click at [294, 300] on div "**********" at bounding box center [285, 229] width 118 height 174
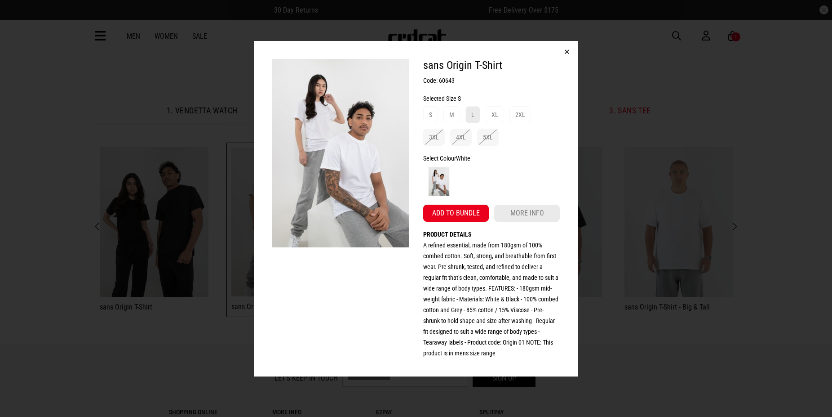
click at [472, 112] on div "L" at bounding box center [472, 114] width 3 height 11
click at [461, 212] on button "Add to bundle" at bounding box center [456, 212] width 66 height 17
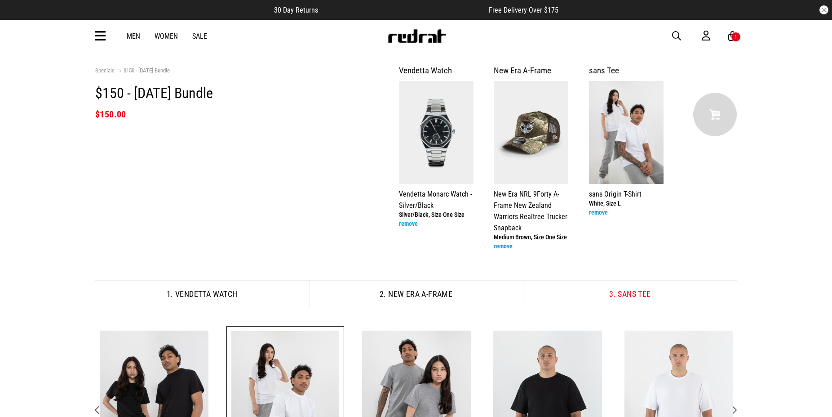
click at [721, 102] on img at bounding box center [715, 115] width 44 height 44
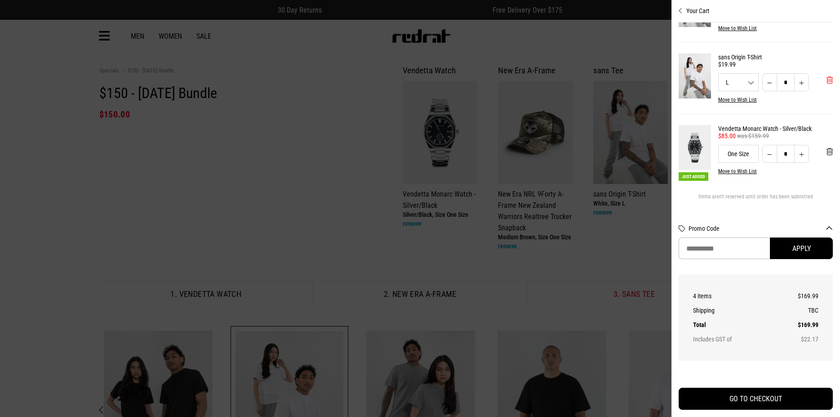
scroll to position [143, 0]
click at [826, 76] on span "'Remove from cart" at bounding box center [829, 80] width 6 height 9
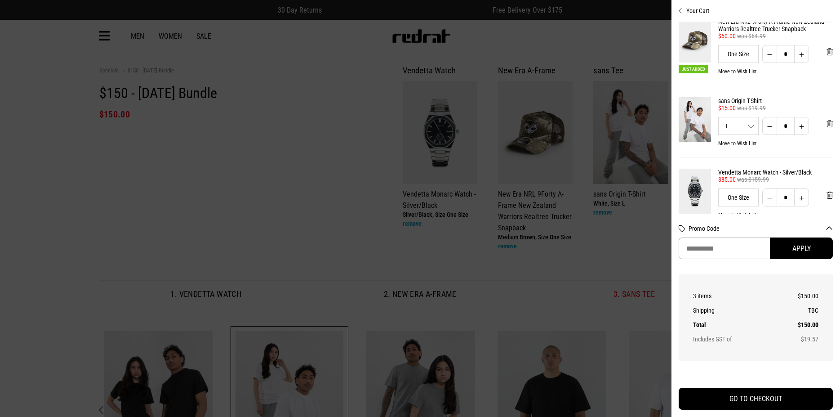
scroll to position [0, 0]
